Goal: Task Accomplishment & Management: Manage account settings

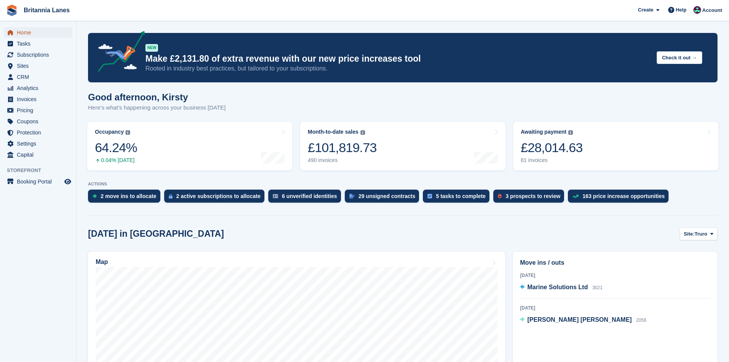
drag, startPoint x: 0, startPoint y: 0, endPoint x: 30, endPoint y: 34, distance: 45.8
click at [30, 34] on span "Home" at bounding box center [40, 32] width 46 height 11
click at [568, 152] on div "£28,277.62" at bounding box center [552, 148] width 62 height 16
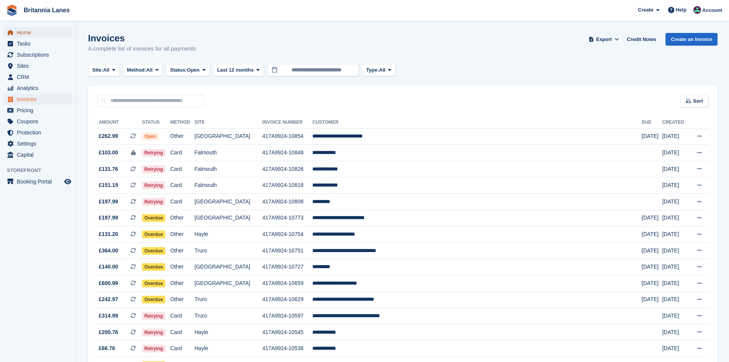
click at [35, 34] on span "Home" at bounding box center [40, 32] width 46 height 11
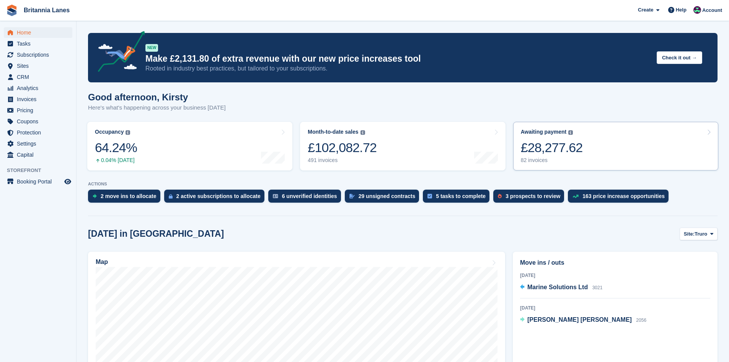
click at [595, 134] on link "Awaiting payment The total outstanding balance on all open invoices. £28,277.62…" at bounding box center [615, 146] width 205 height 49
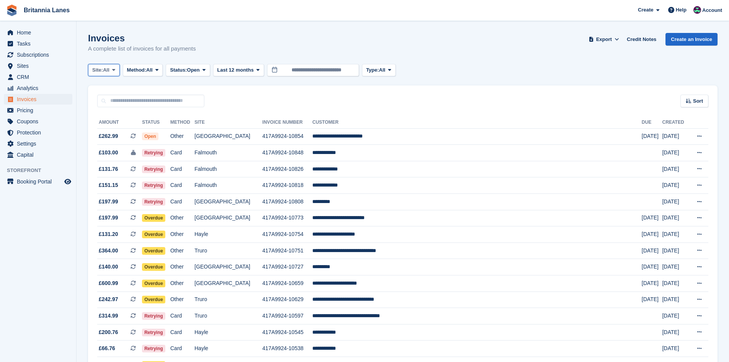
click at [107, 67] on span "All" at bounding box center [106, 70] width 7 height 8
click at [116, 114] on link "Falmouth" at bounding box center [125, 116] width 69 height 14
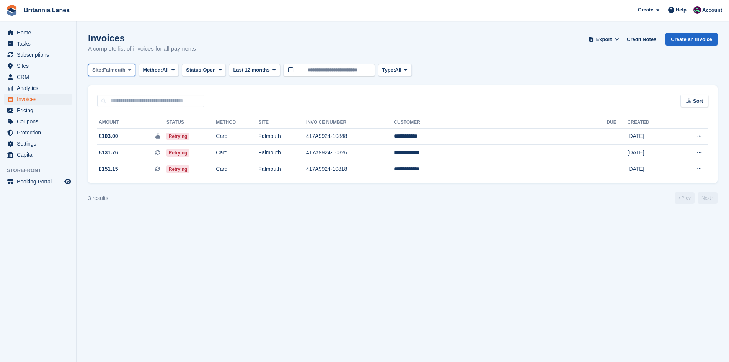
click at [112, 65] on button "Site: Falmouth" at bounding box center [111, 70] width 47 height 13
click at [113, 139] on link "Hayle" at bounding box center [125, 143] width 69 height 14
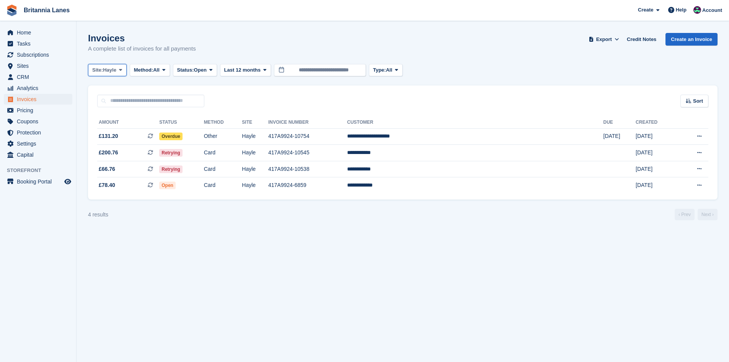
click at [116, 75] on button "Site: Hayle" at bounding box center [107, 70] width 39 height 13
click at [112, 100] on link "Truro" at bounding box center [125, 102] width 69 height 14
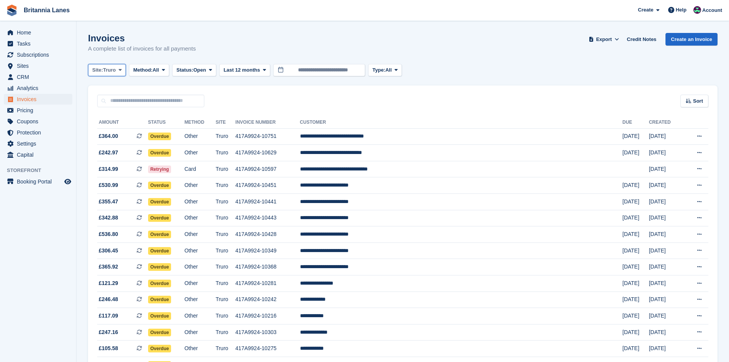
click at [103, 67] on span "Site:" at bounding box center [97, 70] width 11 height 8
click at [134, 117] on link "Falmouth" at bounding box center [125, 116] width 69 height 14
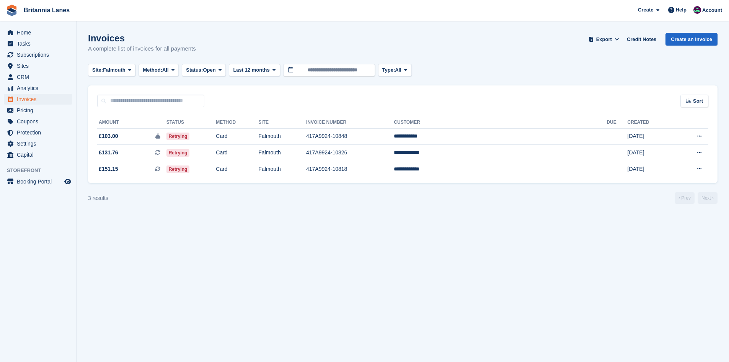
click at [137, 70] on div "Site: Falmouth All Truro Falmouth Exeter Hayle Method: All All Bank Transfer Ca…" at bounding box center [251, 70] width 327 height 13
click at [124, 69] on span "Falmouth" at bounding box center [114, 70] width 23 height 8
click at [123, 145] on link "Hayle" at bounding box center [125, 143] width 69 height 14
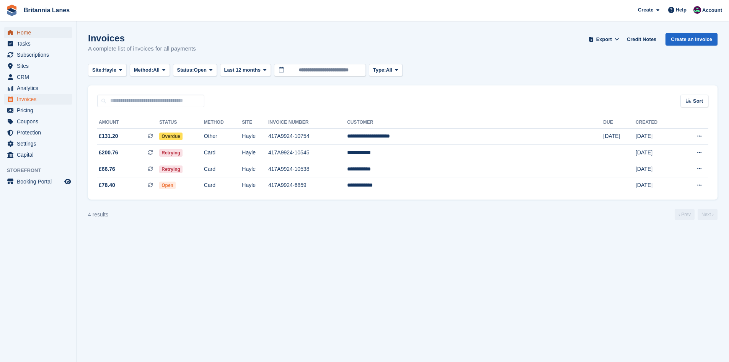
click at [21, 32] on span "Home" at bounding box center [40, 32] width 46 height 11
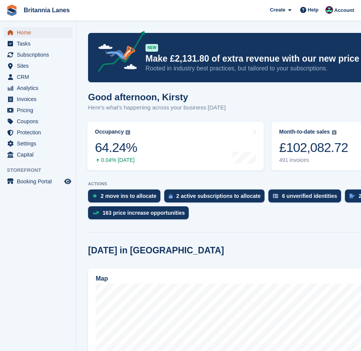
click at [47, 32] on span "Home" at bounding box center [40, 32] width 46 height 11
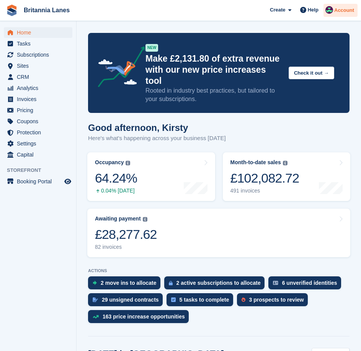
click at [345, 5] on div "Account" at bounding box center [340, 10] width 34 height 13
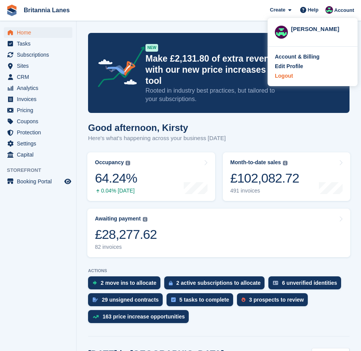
click at [284, 73] on div "Logout" at bounding box center [284, 76] width 18 height 8
